Goal: Task Accomplishment & Management: Use online tool/utility

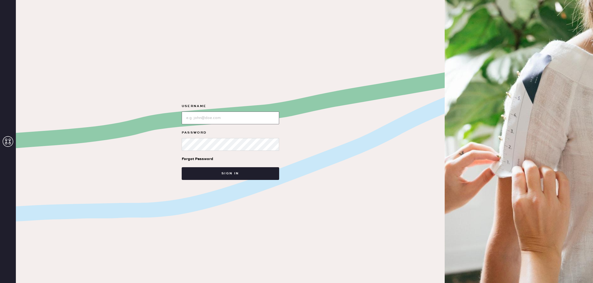
type input "reformationcharleston"
click at [237, 171] on button "Sign in" at bounding box center [231, 173] width 98 height 13
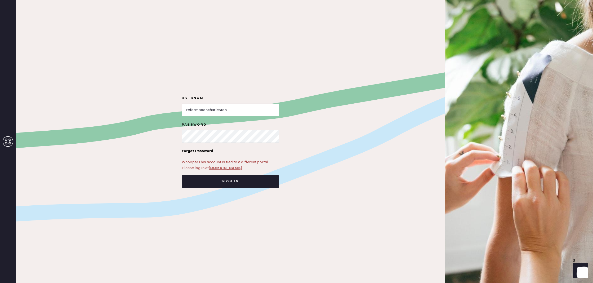
click at [225, 169] on link "[DOMAIN_NAME]" at bounding box center [225, 168] width 33 height 5
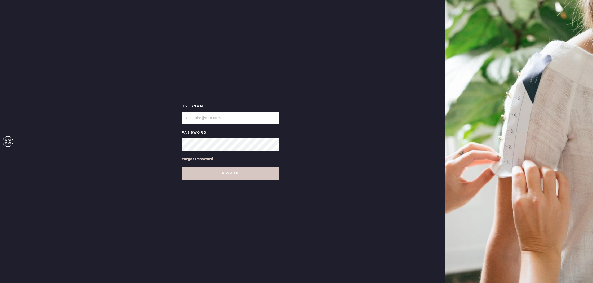
type input "reformationcharleston"
drag, startPoint x: 252, startPoint y: 169, endPoint x: 254, endPoint y: 168, distance: 3.1
click at [252, 169] on button "Sign in" at bounding box center [231, 173] width 98 height 13
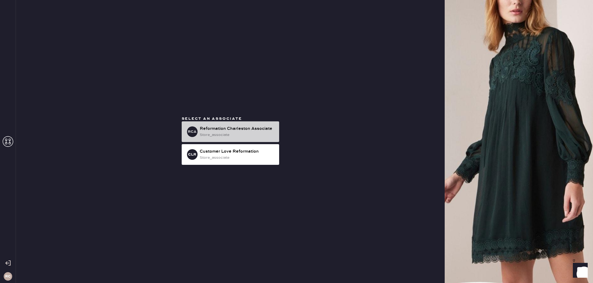
click at [251, 134] on div "store_associate" at bounding box center [237, 135] width 75 height 6
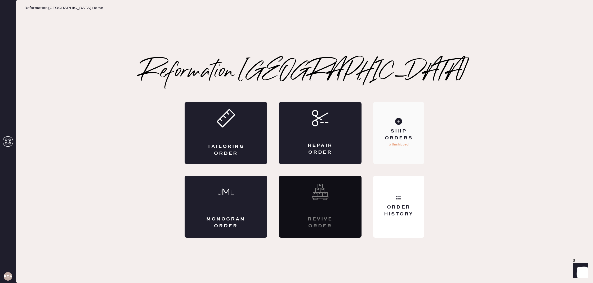
click at [401, 135] on div "Ship Orders" at bounding box center [399, 134] width 43 height 13
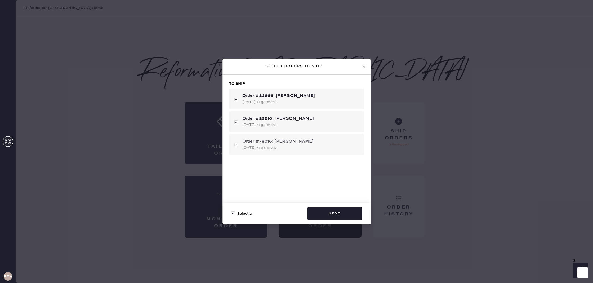
click at [237, 146] on div "Order #79316: olivia kadlecek 05/03/2025 • 1 garment" at bounding box center [296, 144] width 135 height 21
checkbox input "false"
click at [353, 211] on button "Next" at bounding box center [335, 213] width 55 height 13
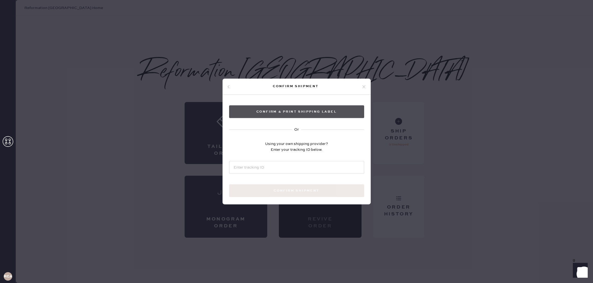
click at [314, 113] on button "Confirm & Print shipping label" at bounding box center [296, 111] width 135 height 13
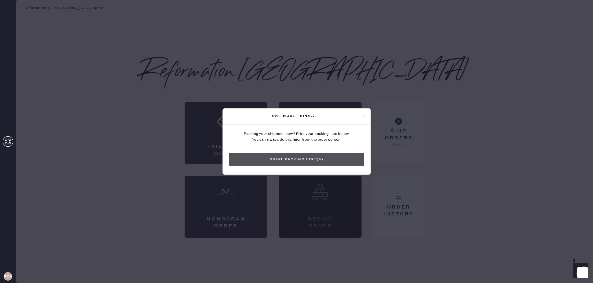
click at [326, 158] on button "Print Packing List(s)" at bounding box center [296, 159] width 135 height 13
